Goal: Task Accomplishment & Management: Manage account settings

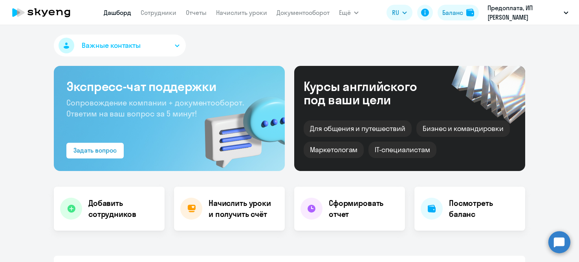
select select "30"
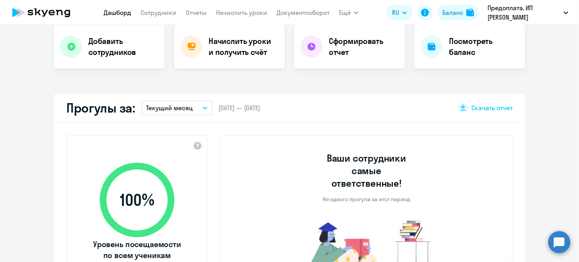
scroll to position [157, 0]
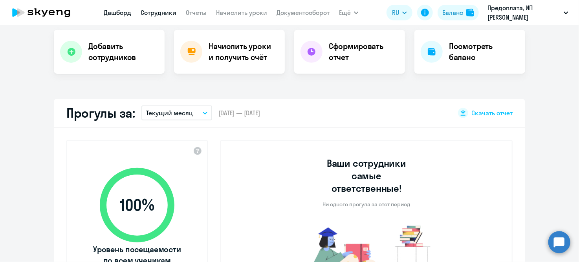
click at [161, 14] on link "Сотрудники" at bounding box center [159, 13] width 36 height 8
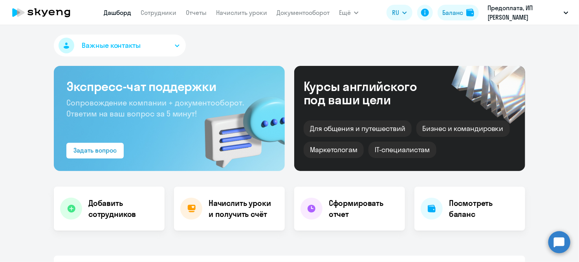
select select "30"
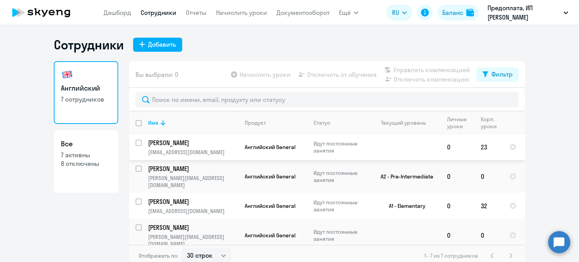
click at [444, 150] on td "0" at bounding box center [458, 147] width 34 height 26
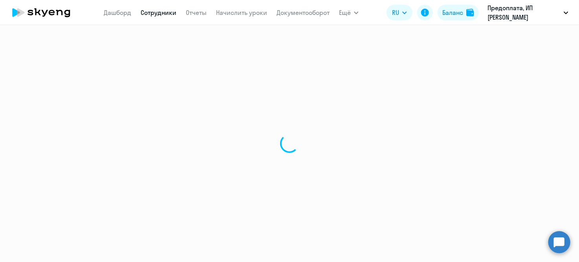
select select "english"
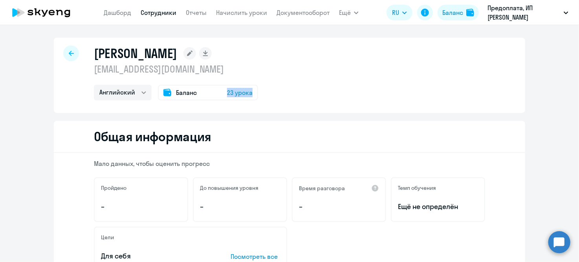
drag, startPoint x: 236, startPoint y: 93, endPoint x: 265, endPoint y: 95, distance: 29.1
click at [258, 95] on div "Английский Баланс 23 урока" at bounding box center [176, 93] width 164 height 16
click at [69, 54] on icon at bounding box center [71, 54] width 5 height 6
select select "30"
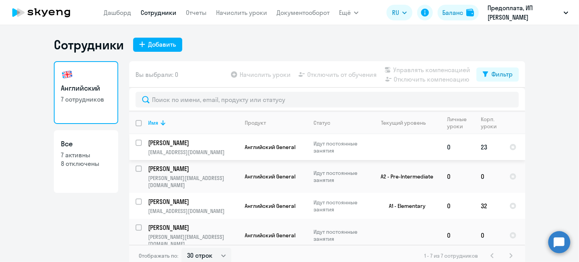
click at [136, 144] on input "select row 38414220" at bounding box center [144, 148] width 16 height 16
checkbox input "true"
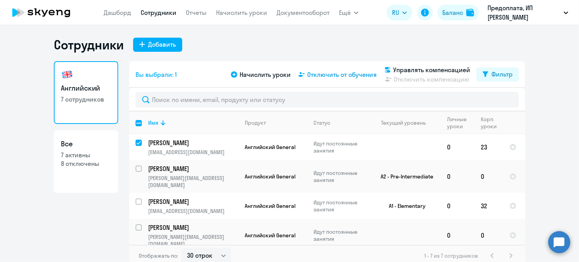
click at [355, 77] on span "Отключить от обучения" at bounding box center [342, 74] width 70 height 9
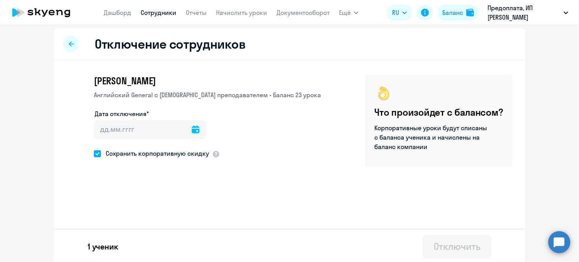
scroll to position [5, 0]
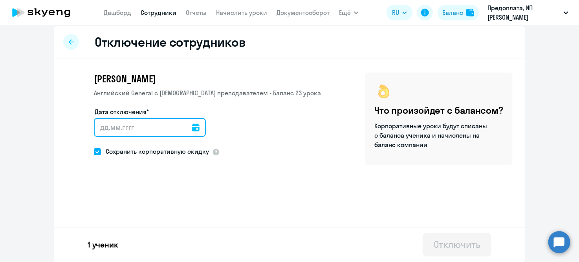
click at [132, 132] on input "Дата отключения*" at bounding box center [150, 127] width 112 height 19
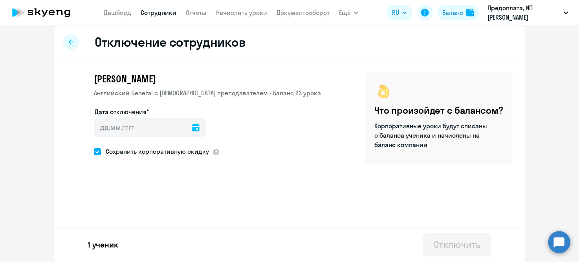
click at [192, 127] on icon at bounding box center [196, 128] width 8 height 8
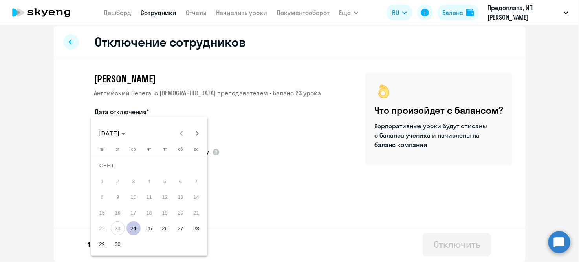
click at [135, 231] on span "24" at bounding box center [134, 229] width 14 height 14
type input "[DATE]"
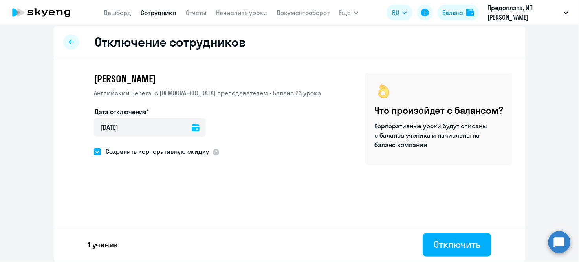
click at [94, 152] on span at bounding box center [97, 152] width 7 height 7
click at [94, 152] on input "Сохранить корпоративную скидку" at bounding box center [94, 152] width 0 height 0
checkbox input "false"
click at [462, 248] on div "Отключить" at bounding box center [457, 244] width 47 height 13
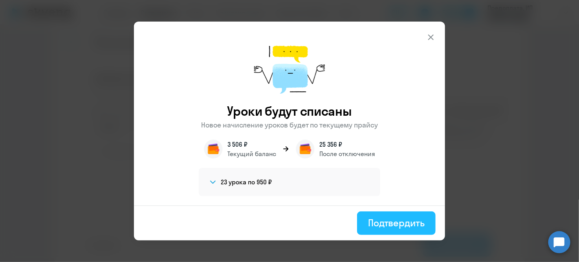
click at [406, 223] on div "Подтвердить" at bounding box center [396, 223] width 57 height 13
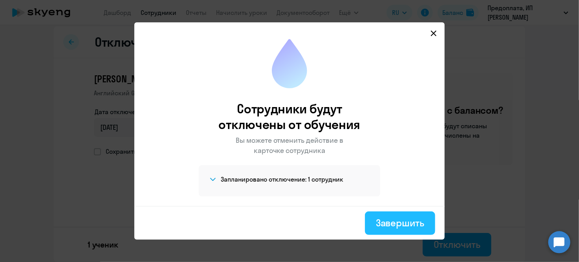
click at [410, 225] on div "Завершить" at bounding box center [400, 223] width 48 height 13
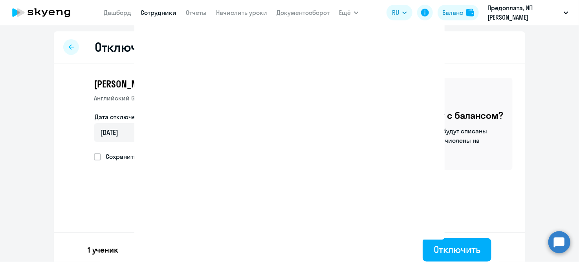
select select "30"
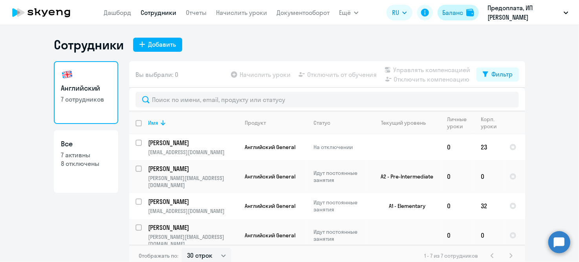
click at [462, 9] on div "Баланс" at bounding box center [452, 12] width 21 height 9
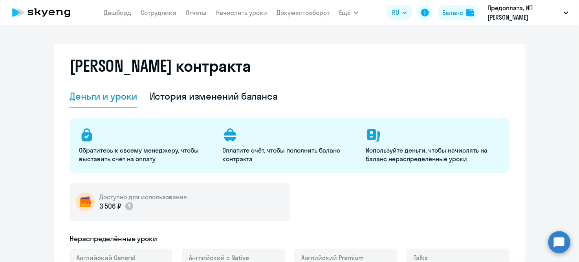
select select "english_adult_not_native_speaker"
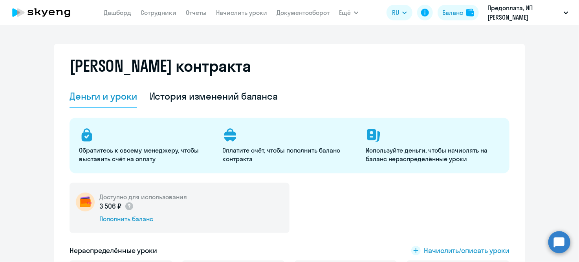
click at [228, 62] on div "[PERSON_NAME] контракта" at bounding box center [290, 71] width 440 height 28
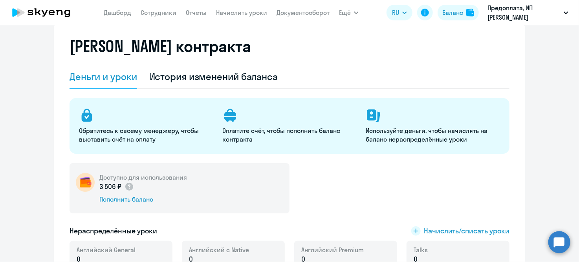
scroll to position [39, 0]
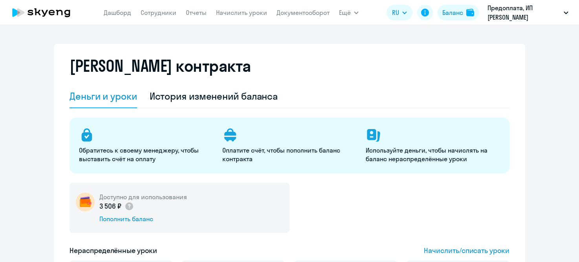
select select "english_adult_not_native_speaker"
